Goal: Complete application form

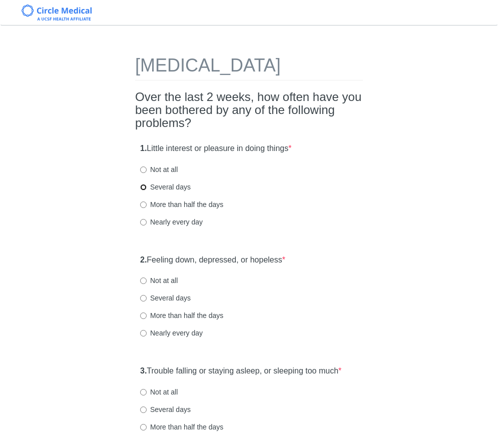
click at [143, 191] on input "Several days" at bounding box center [143, 187] width 7 height 7
radio input "true"
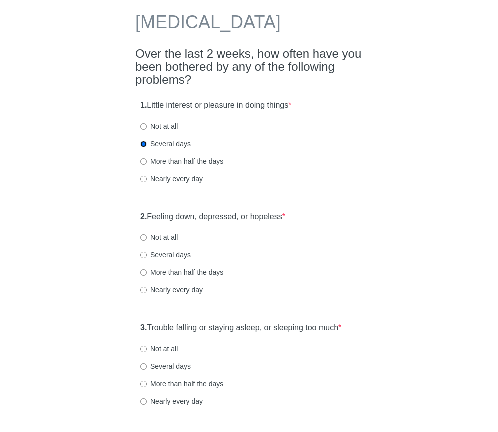
scroll to position [48, 0]
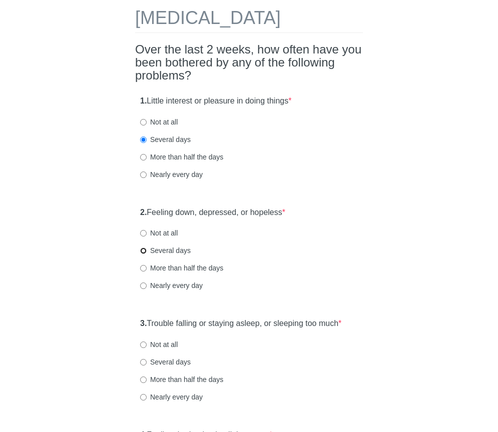
drag, startPoint x: 146, startPoint y: 271, endPoint x: 216, endPoint y: 276, distance: 70.2
click at [146, 254] on input "Several days" at bounding box center [143, 251] width 7 height 7
radio input "true"
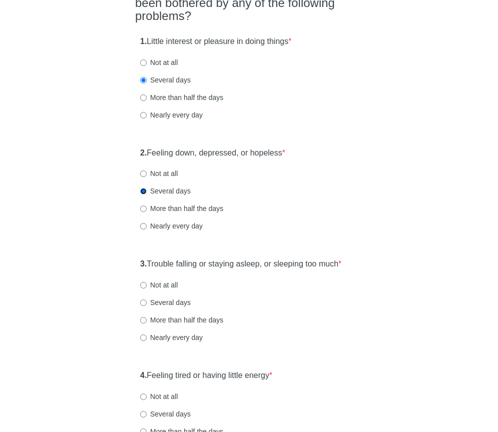
scroll to position [198, 0]
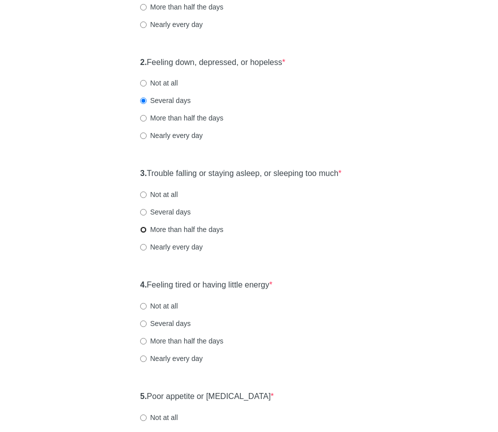
click at [145, 233] on input "More than half the days" at bounding box center [143, 230] width 7 height 7
radio input "true"
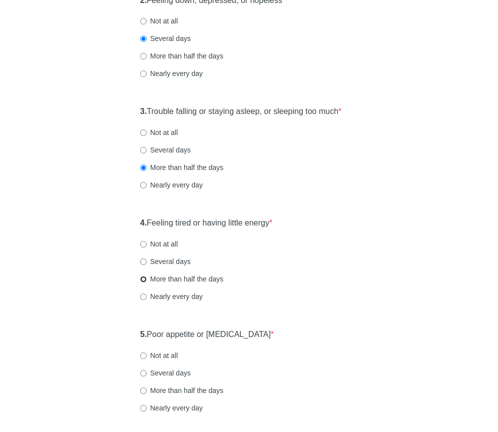
click at [144, 283] on input "More than half the days" at bounding box center [143, 279] width 7 height 7
radio input "true"
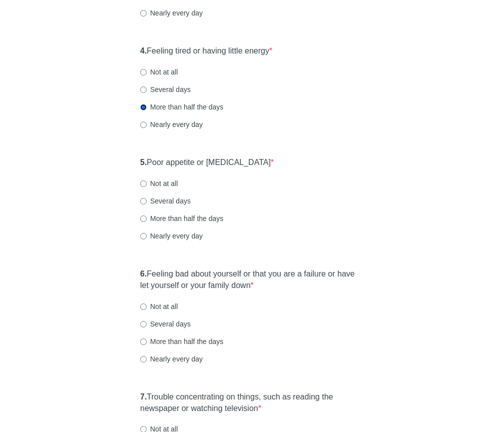
scroll to position [432, 0]
click at [143, 187] on input "Not at all" at bounding box center [143, 183] width 7 height 7
radio input "true"
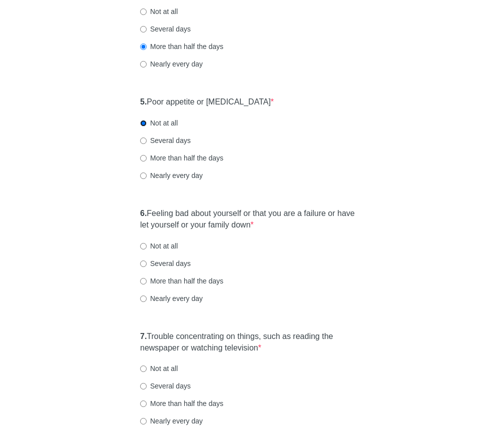
scroll to position [527, 0]
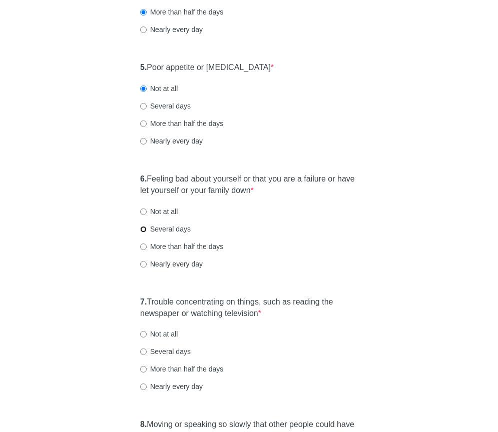
click at [144, 233] on input "Several days" at bounding box center [143, 229] width 7 height 7
radio input "true"
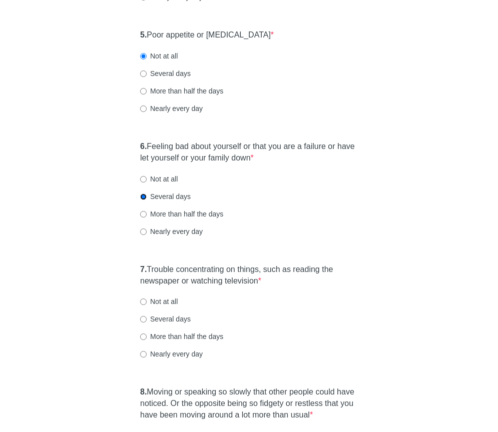
scroll to position [593, 0]
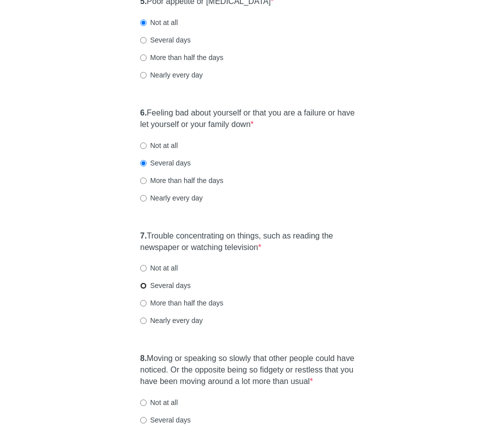
click at [144, 289] on input "Several days" at bounding box center [143, 286] width 7 height 7
radio input "true"
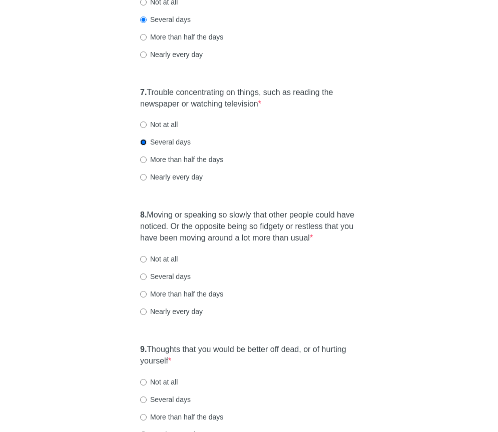
scroll to position [738, 0]
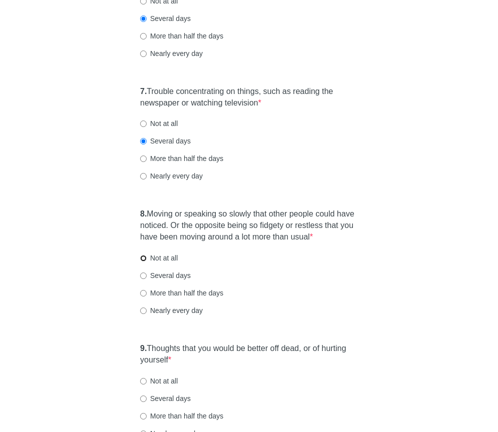
click at [142, 262] on input "Not at all" at bounding box center [143, 258] width 7 height 7
radio input "true"
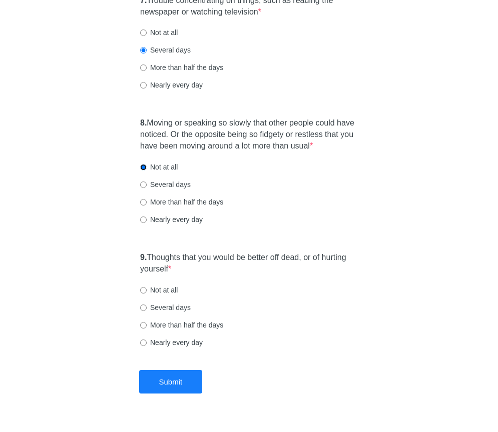
scroll to position [835, 0]
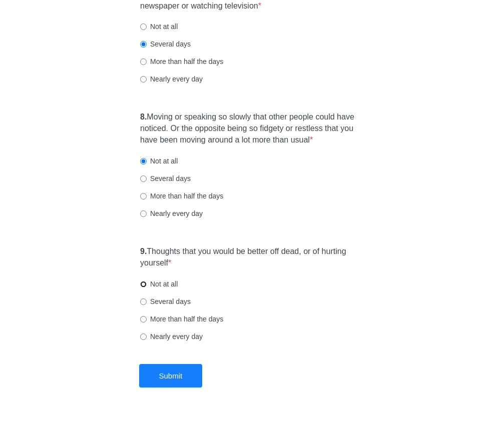
click at [145, 288] on input "Not at all" at bounding box center [143, 284] width 7 height 7
radio input "true"
click at [175, 388] on button "Submit" at bounding box center [171, 376] width 64 height 24
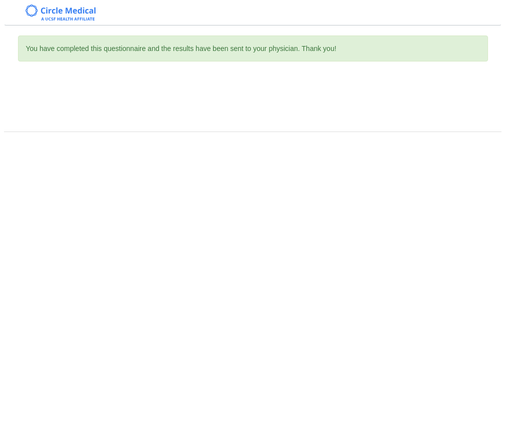
scroll to position [0, 0]
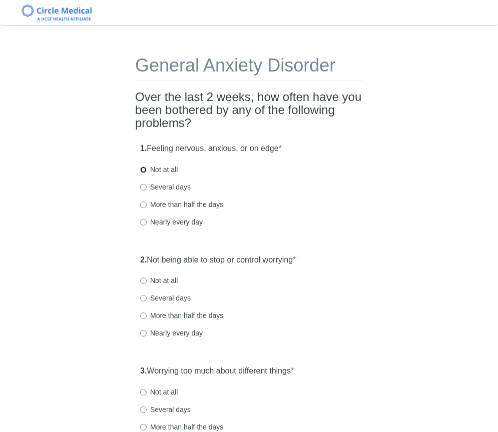
click at [142, 171] on input "Not at all" at bounding box center [143, 170] width 7 height 7
radio input "true"
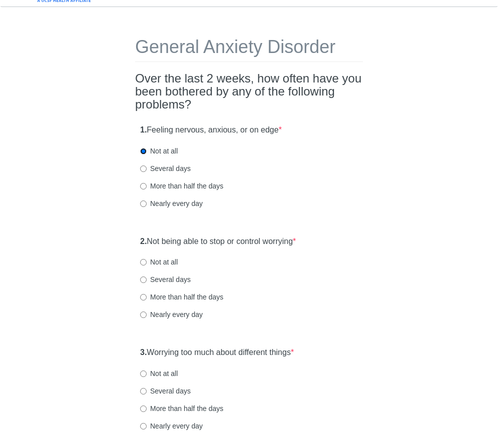
scroll to position [61, 0]
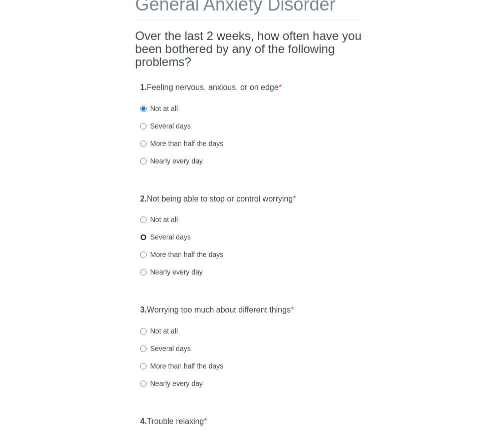
click at [144, 237] on input "Several days" at bounding box center [143, 237] width 7 height 7
radio input "true"
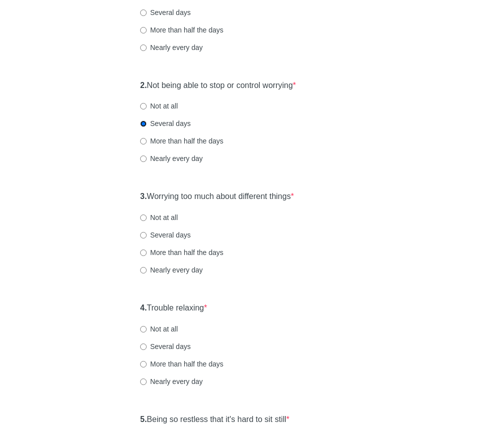
scroll to position [214, 0]
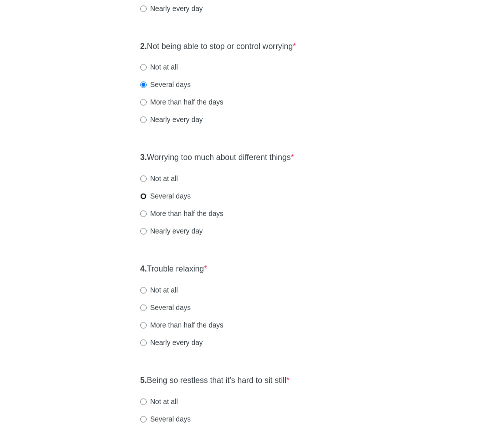
click at [144, 198] on input "Several days" at bounding box center [143, 196] width 7 height 7
radio input "true"
click at [145, 308] on input "Several days" at bounding box center [143, 308] width 7 height 7
radio input "true"
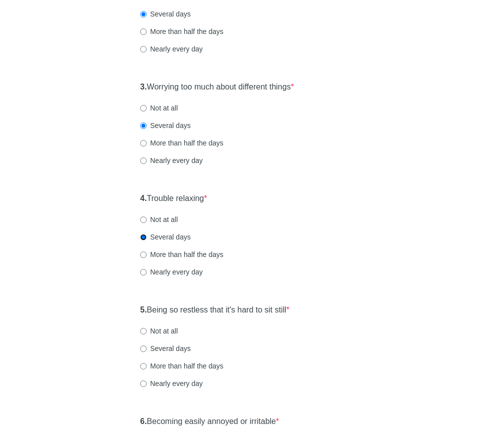
scroll to position [285, 0]
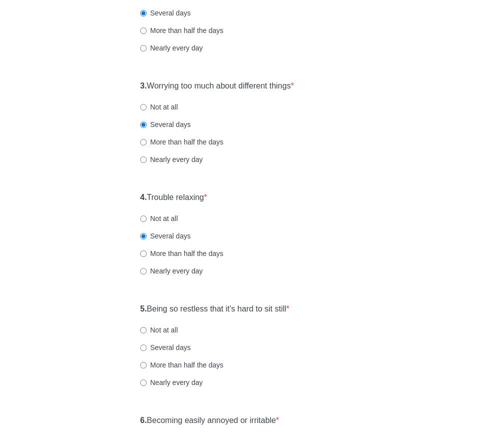
click at [147, 255] on label "More than half the days" at bounding box center [181, 254] width 83 height 10
click at [147, 255] on input "More than half the days" at bounding box center [143, 254] width 7 height 7
radio input "true"
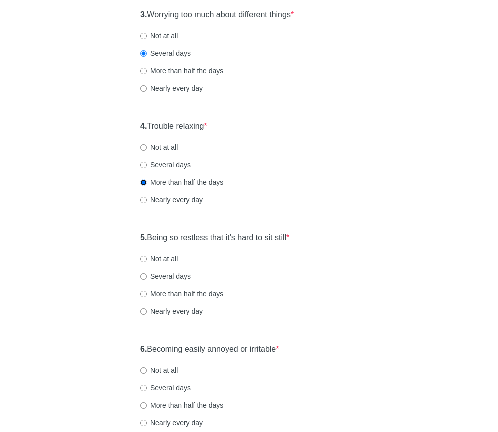
scroll to position [358, 0]
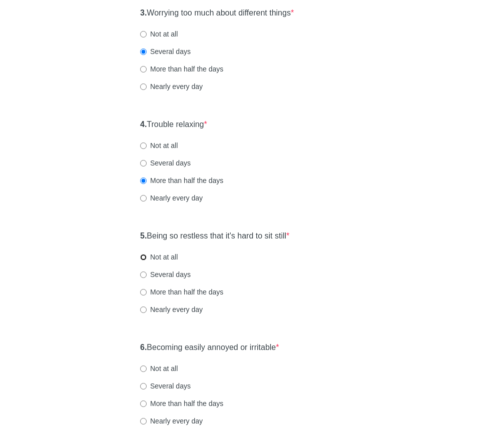
click at [145, 257] on input "Not at all" at bounding box center [143, 257] width 7 height 7
radio input "true"
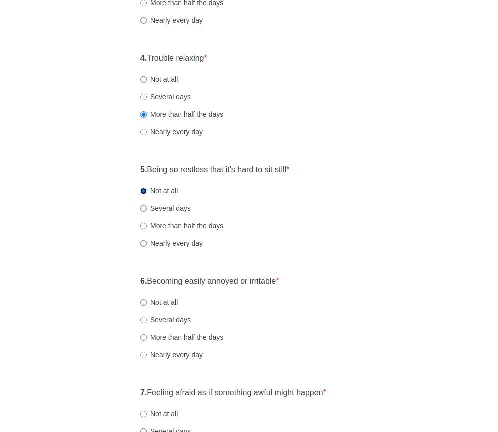
scroll to position [465, 0]
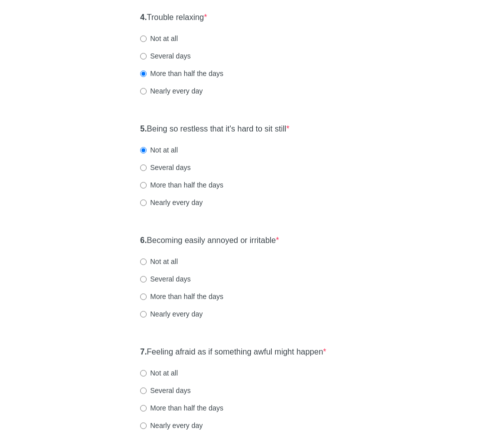
click at [144, 275] on label "Several days" at bounding box center [165, 279] width 51 height 10
click at [144, 276] on input "Several days" at bounding box center [143, 279] width 7 height 7
radio input "true"
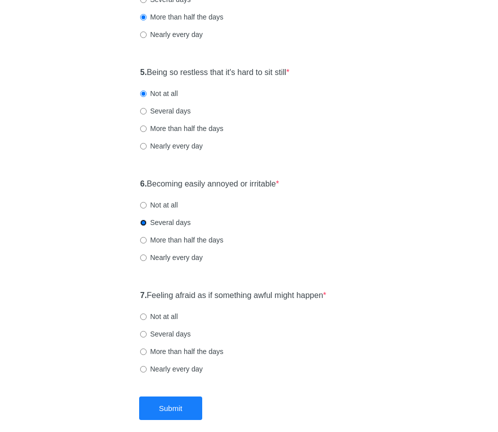
scroll to position [548, 0]
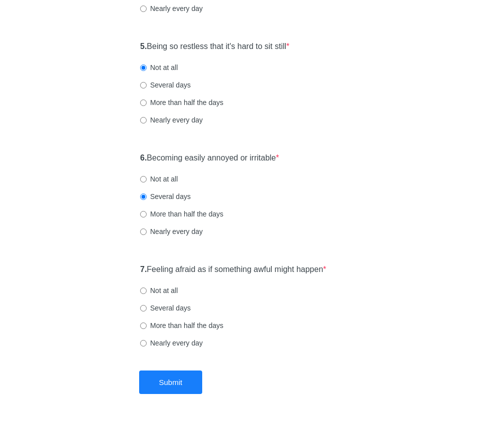
click at [148, 288] on label "Not at all" at bounding box center [159, 291] width 38 height 10
click at [147, 288] on input "Not at all" at bounding box center [143, 291] width 7 height 7
radio input "true"
click at [183, 386] on button "Submit" at bounding box center [171, 383] width 64 height 24
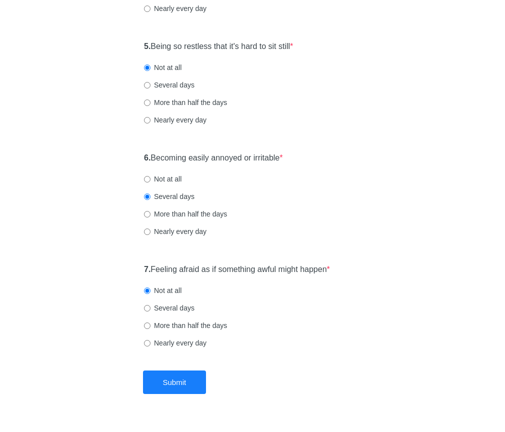
scroll to position [0, 0]
